Goal: Task Accomplishment & Management: Complete application form

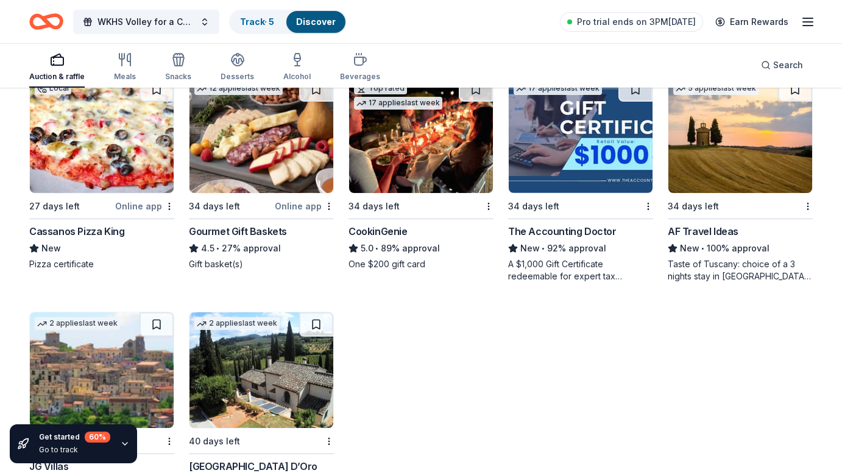
scroll to position [9464, 0]
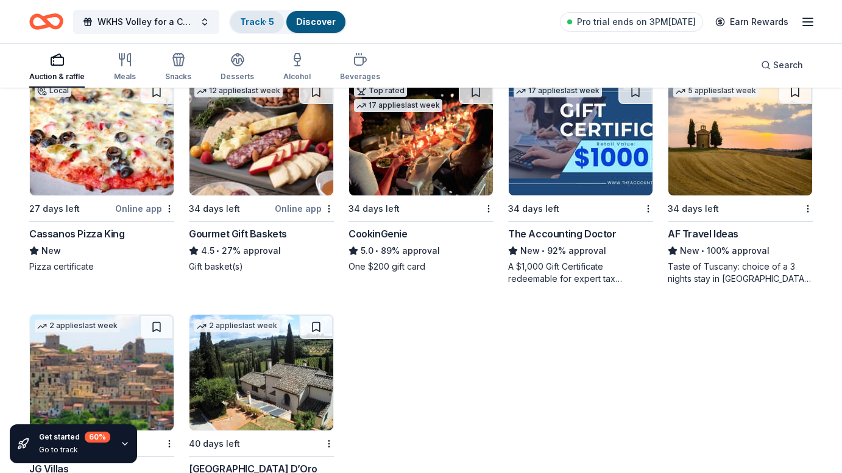
click at [258, 14] on div "Track · 5" at bounding box center [257, 22] width 54 height 22
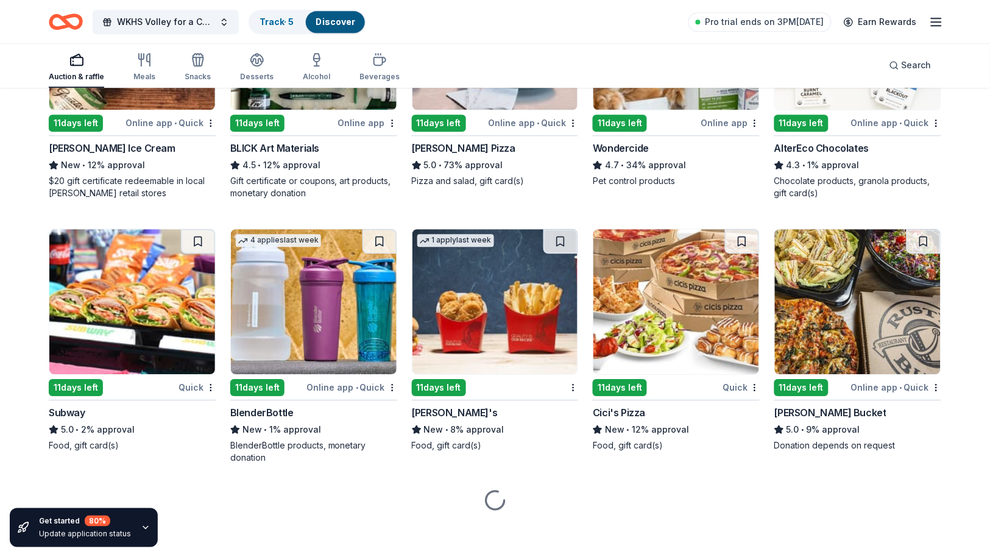
scroll to position [1846, 0]
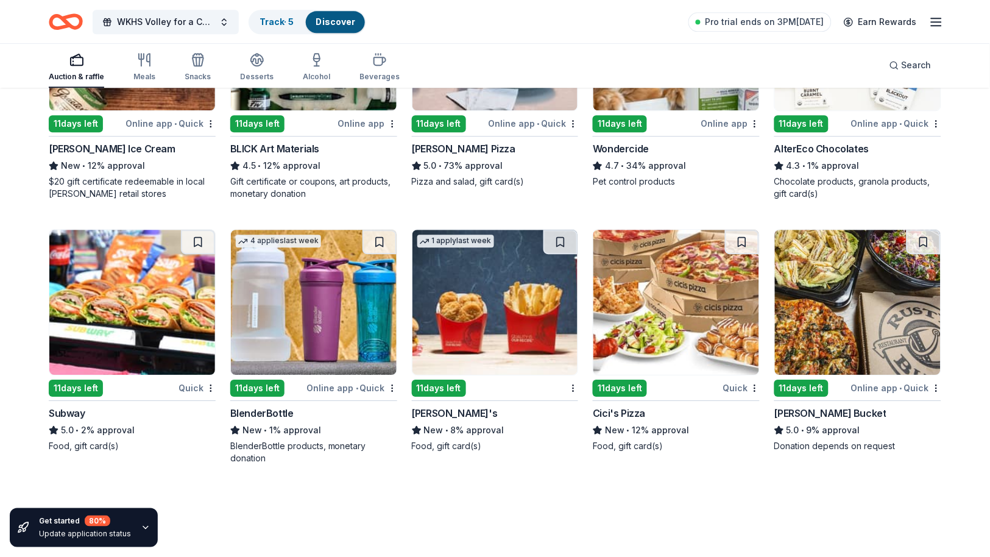
click at [321, 309] on img at bounding box center [314, 302] width 166 height 145
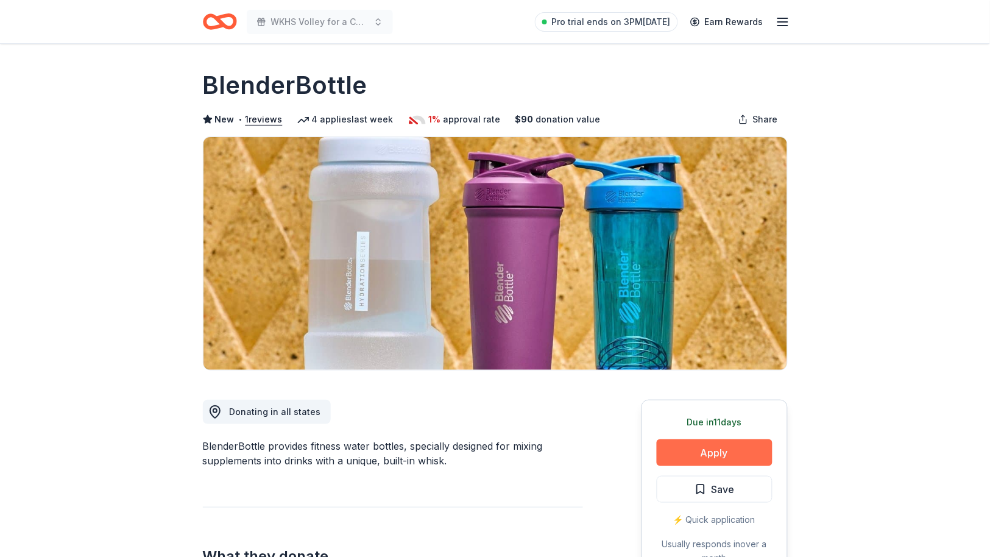
click at [725, 456] on button "Apply" at bounding box center [715, 452] width 116 height 27
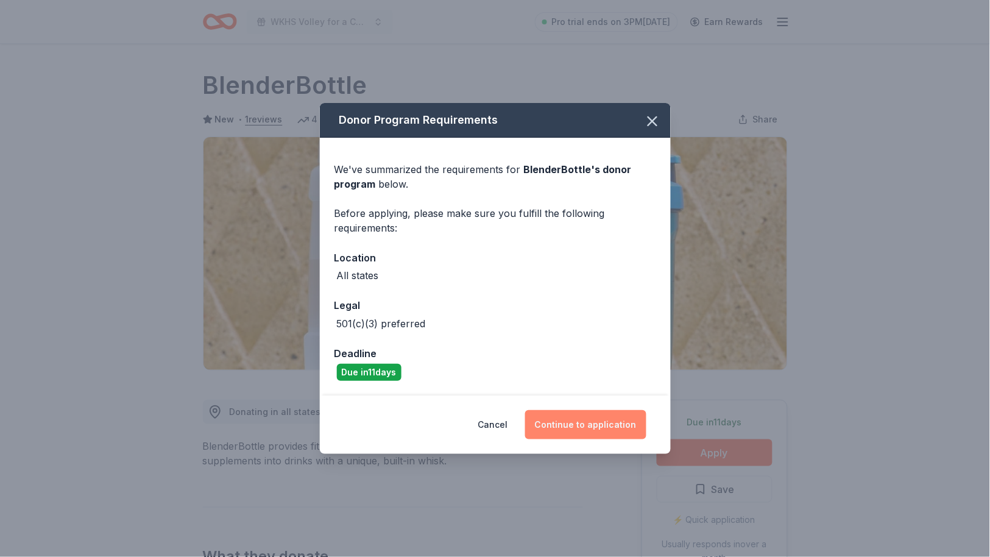
click at [594, 423] on button "Continue to application" at bounding box center [585, 424] width 121 height 29
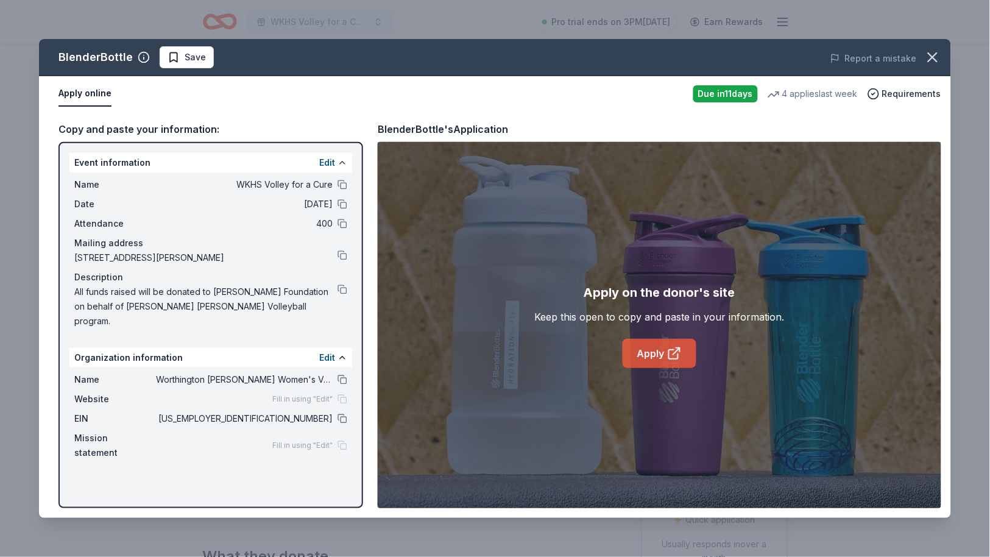
click at [636, 350] on link "Apply" at bounding box center [659, 353] width 74 height 29
